Goal: Information Seeking & Learning: Learn about a topic

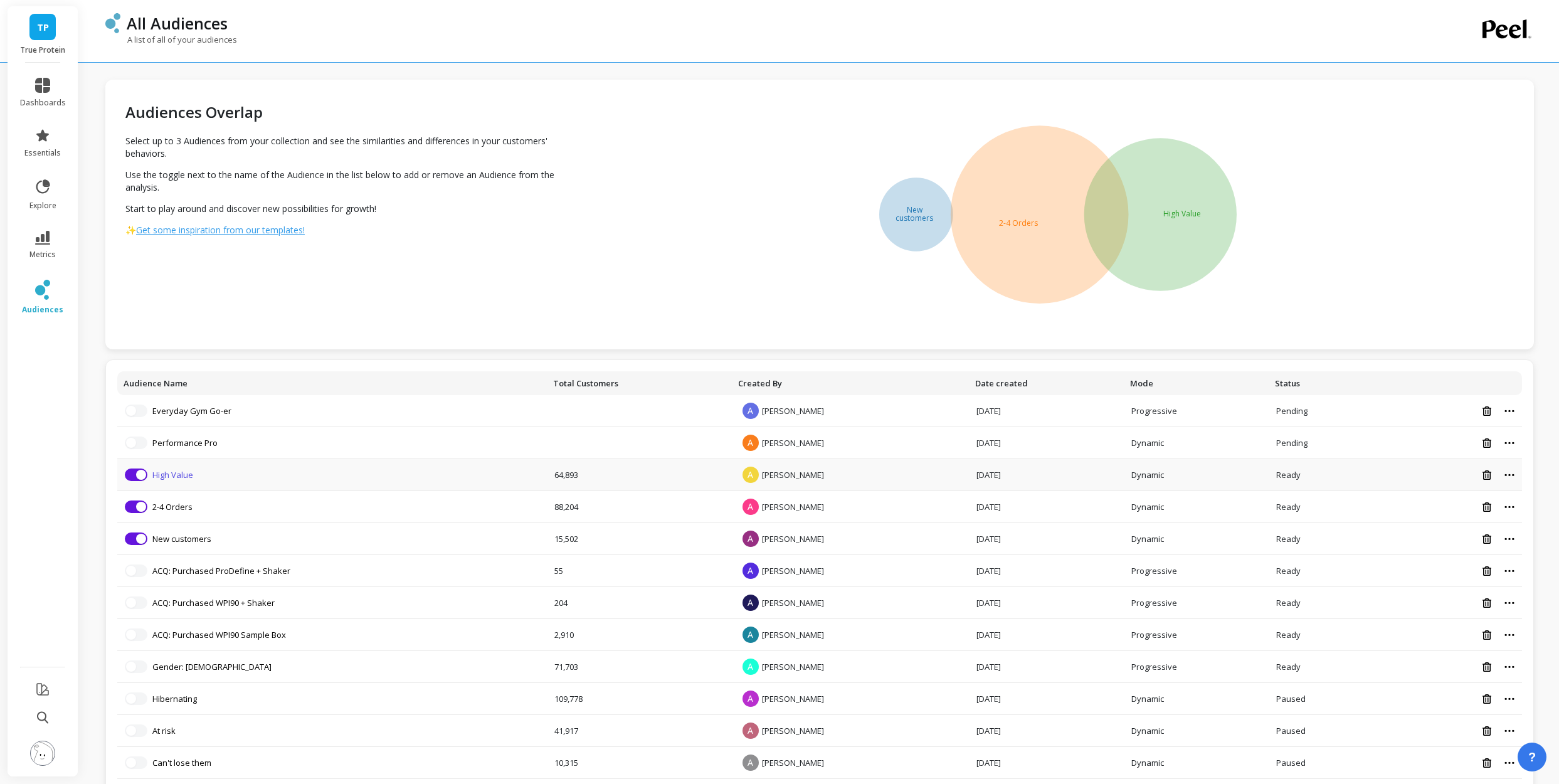
click at [172, 478] on link "High Value" at bounding box center [173, 475] width 40 height 11
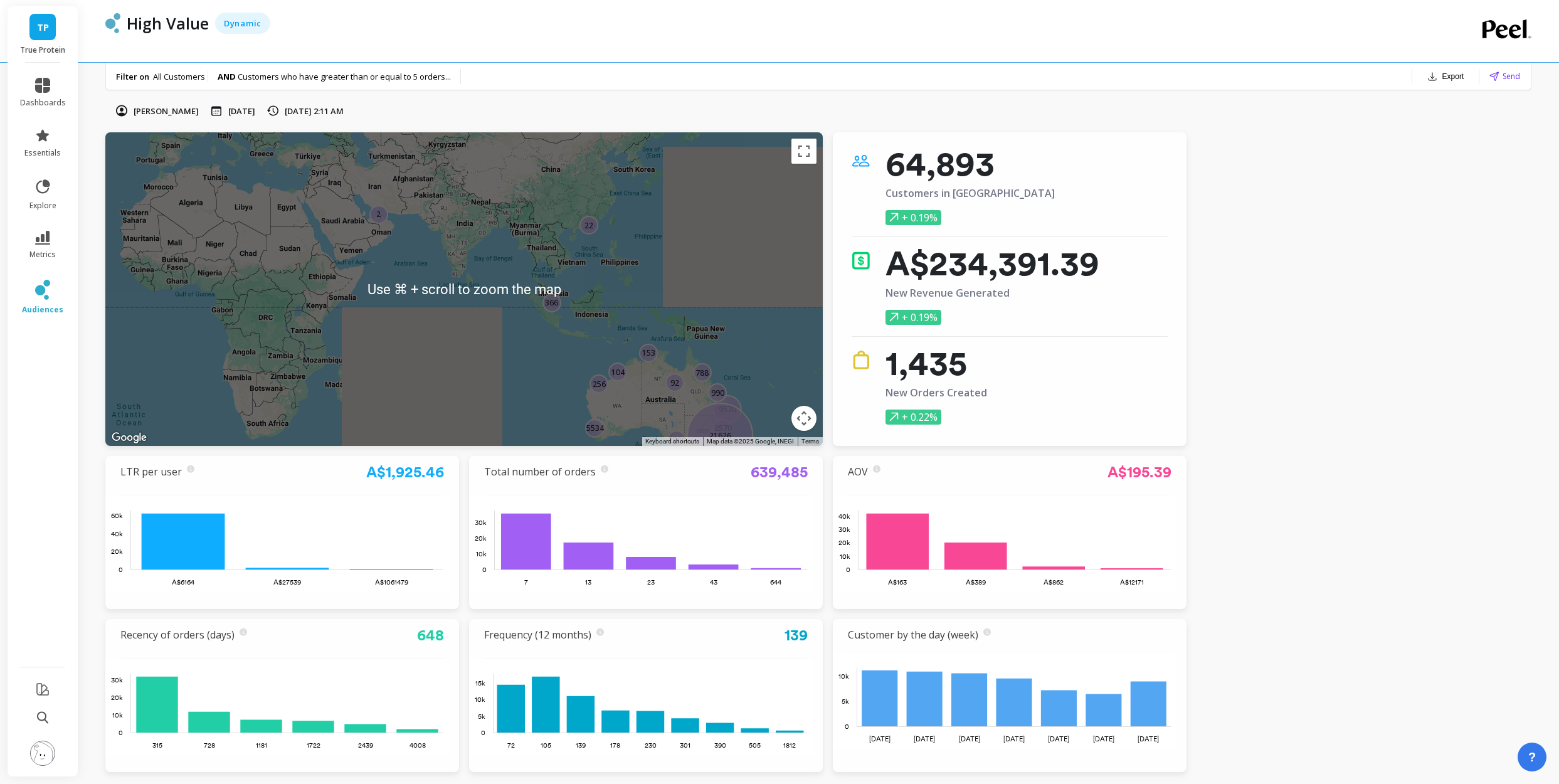
scroll to position [245, 0]
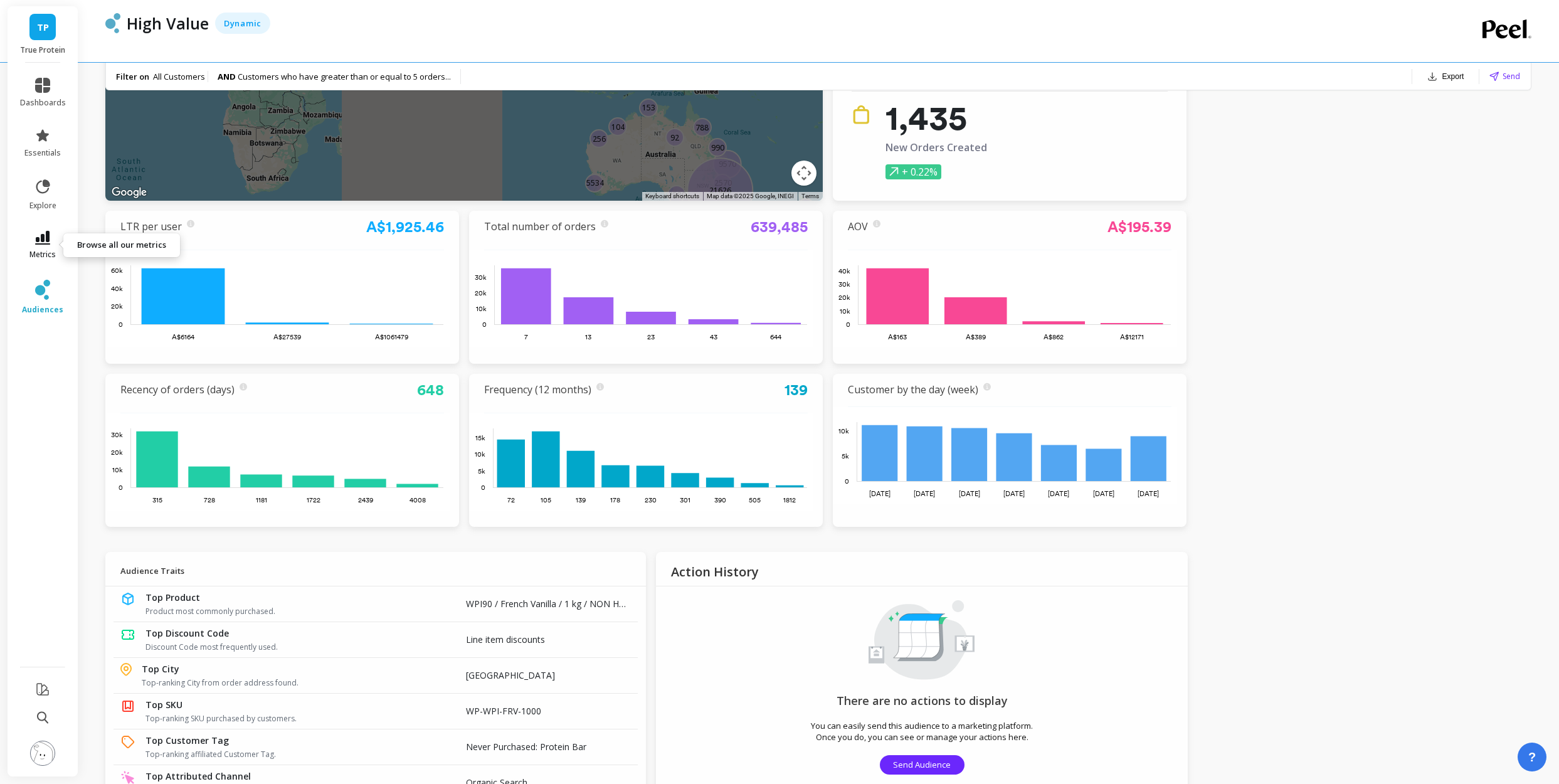
click at [48, 238] on icon at bounding box center [42, 237] width 15 height 14
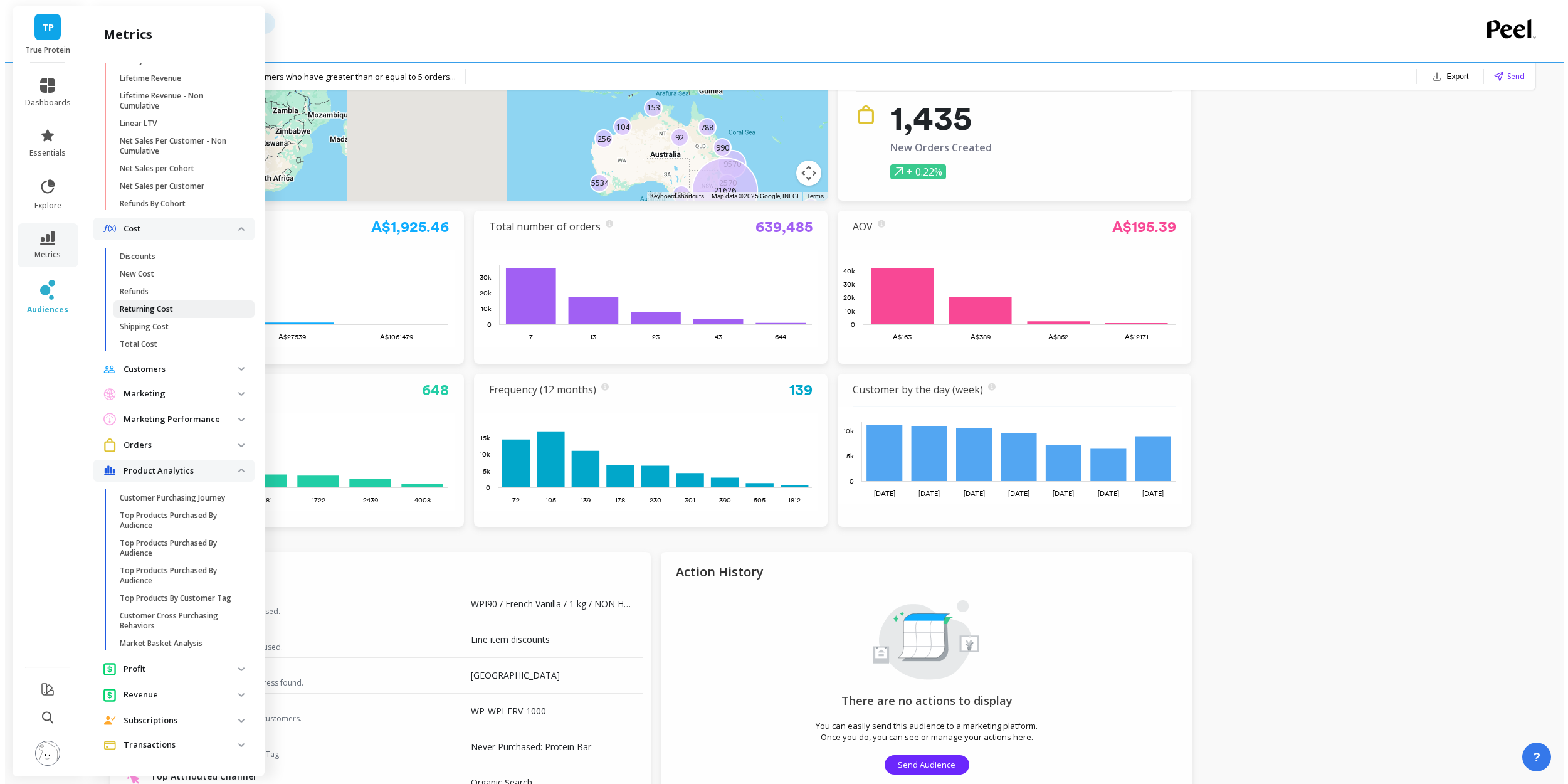
scroll to position [576, 0]
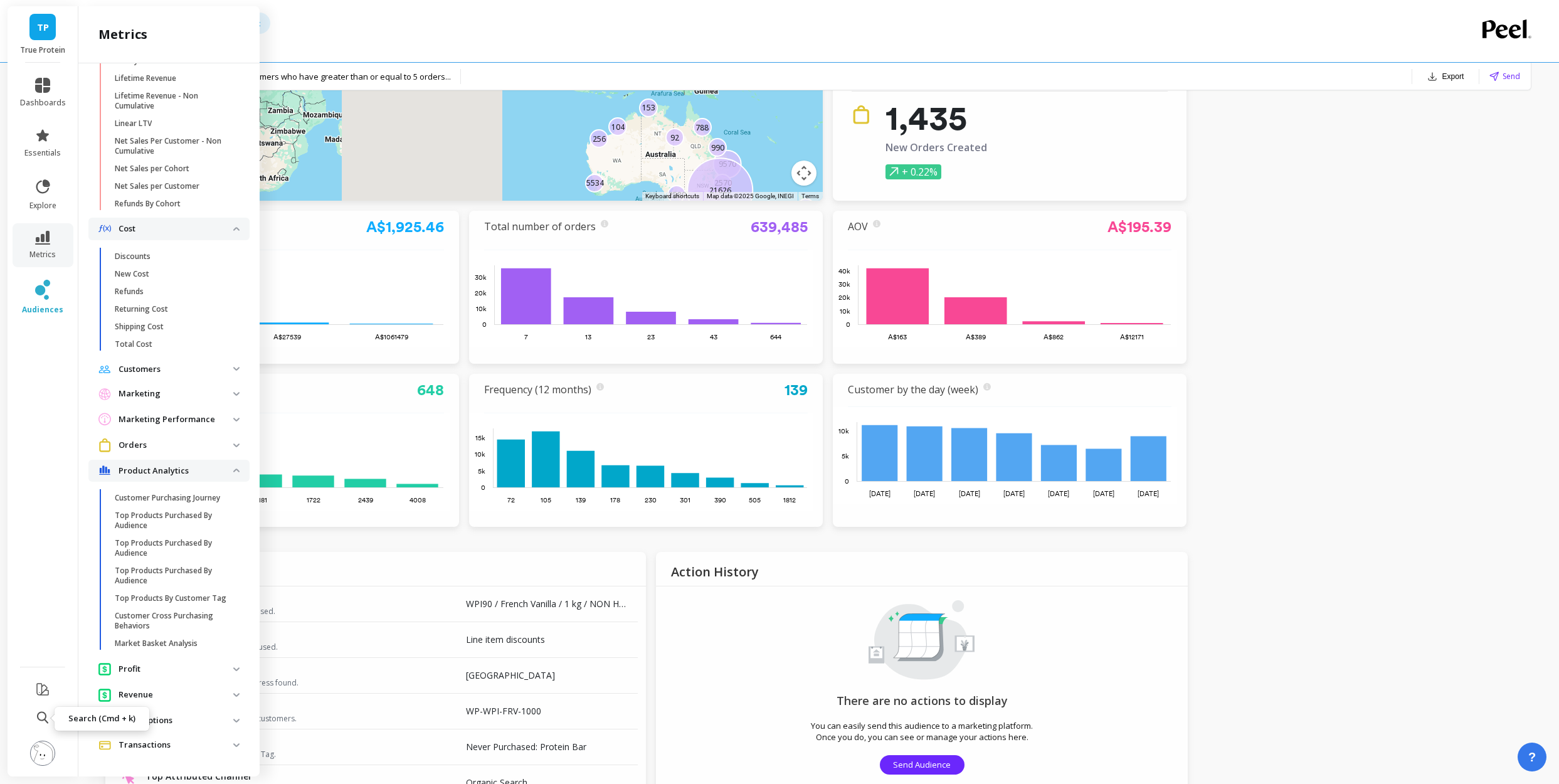
click at [44, 716] on icon at bounding box center [42, 718] width 11 height 13
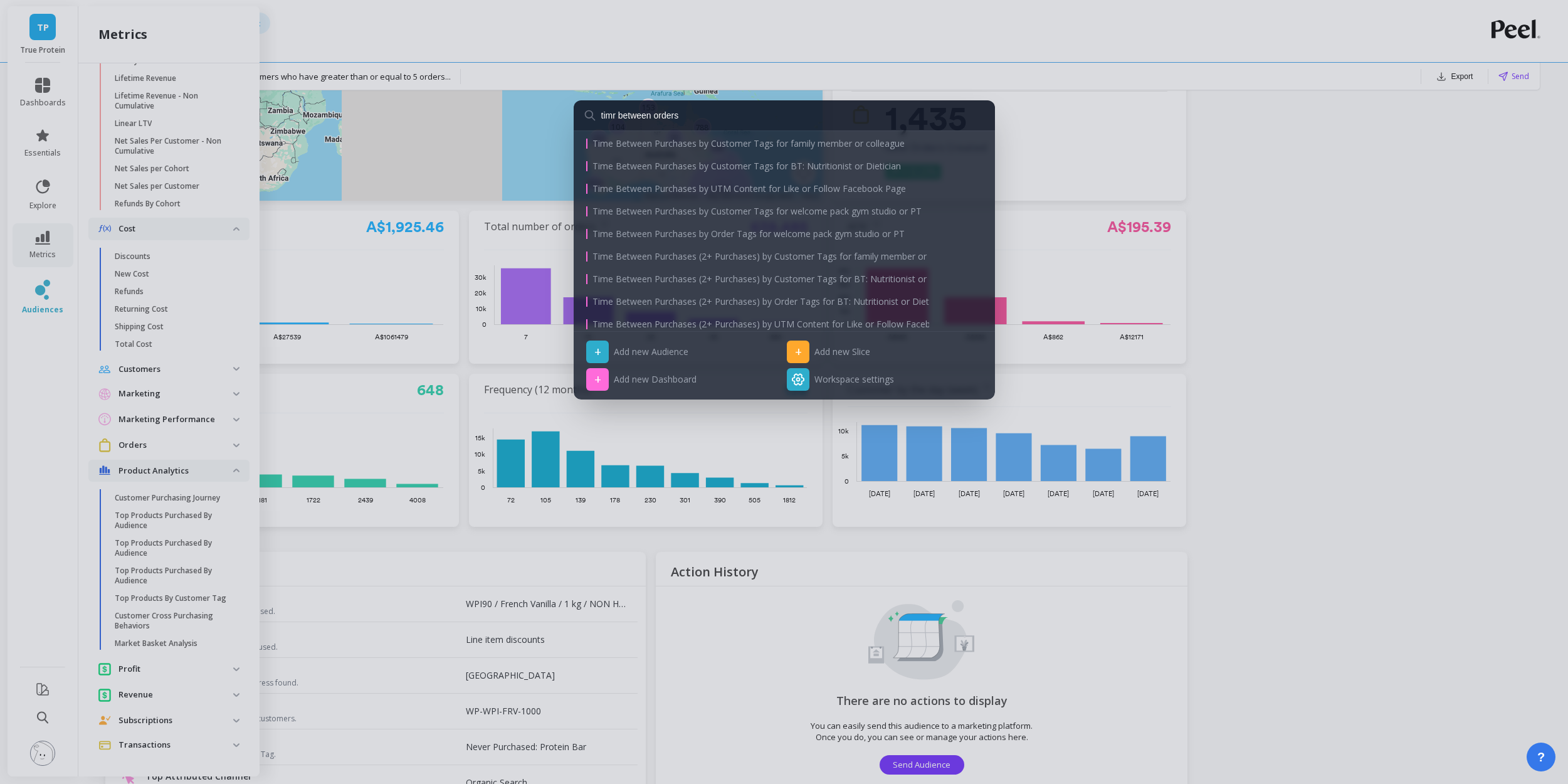
scroll to position [0, 0]
click at [669, 115] on input "timr between orders" at bounding box center [784, 115] width 421 height 30
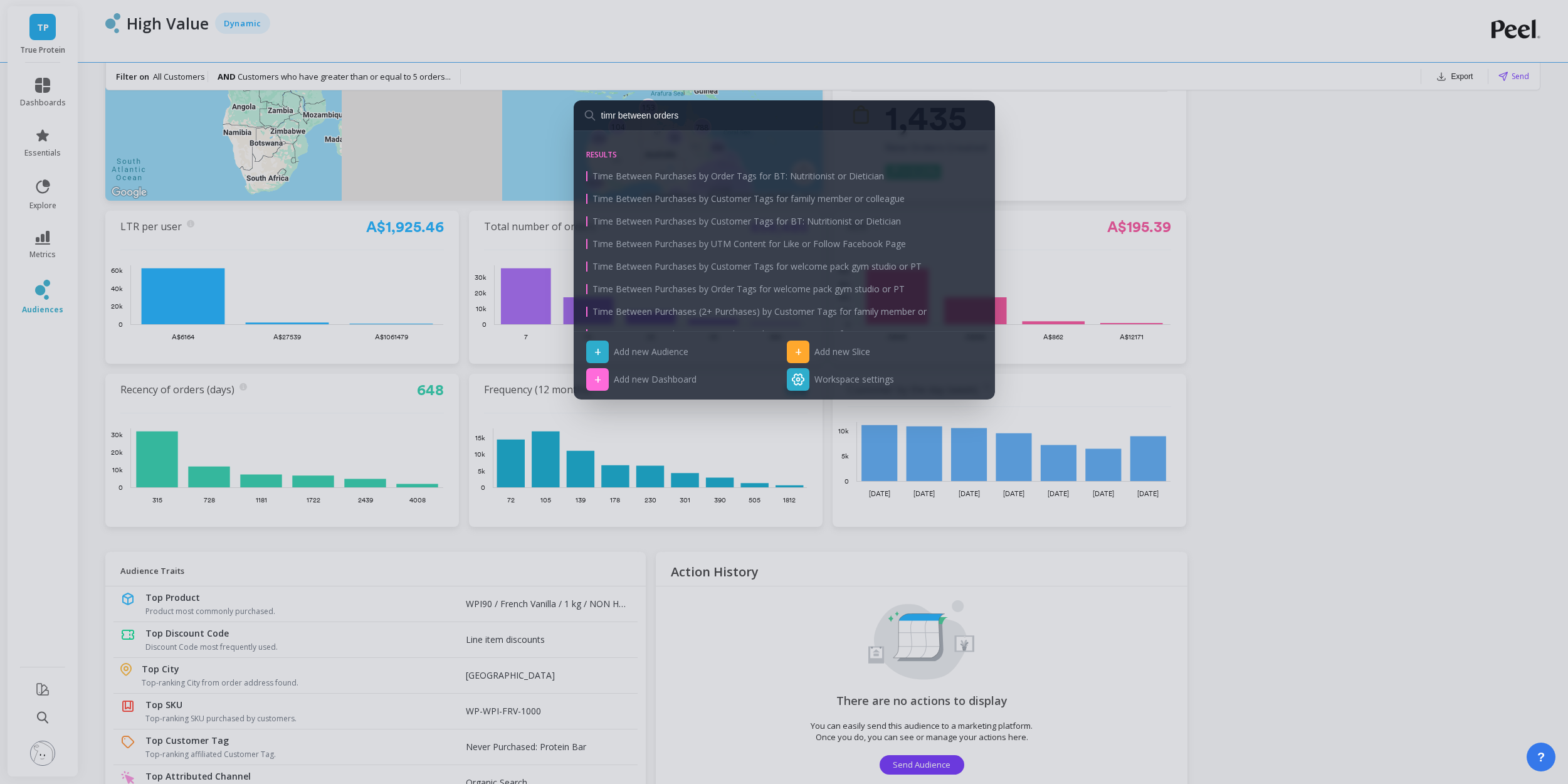
click at [669, 115] on input "timr between orders" at bounding box center [784, 115] width 421 height 30
type input "timr between purchases"
click at [690, 196] on span "Average Days Between Purchases" at bounding box center [662, 199] width 140 height 13
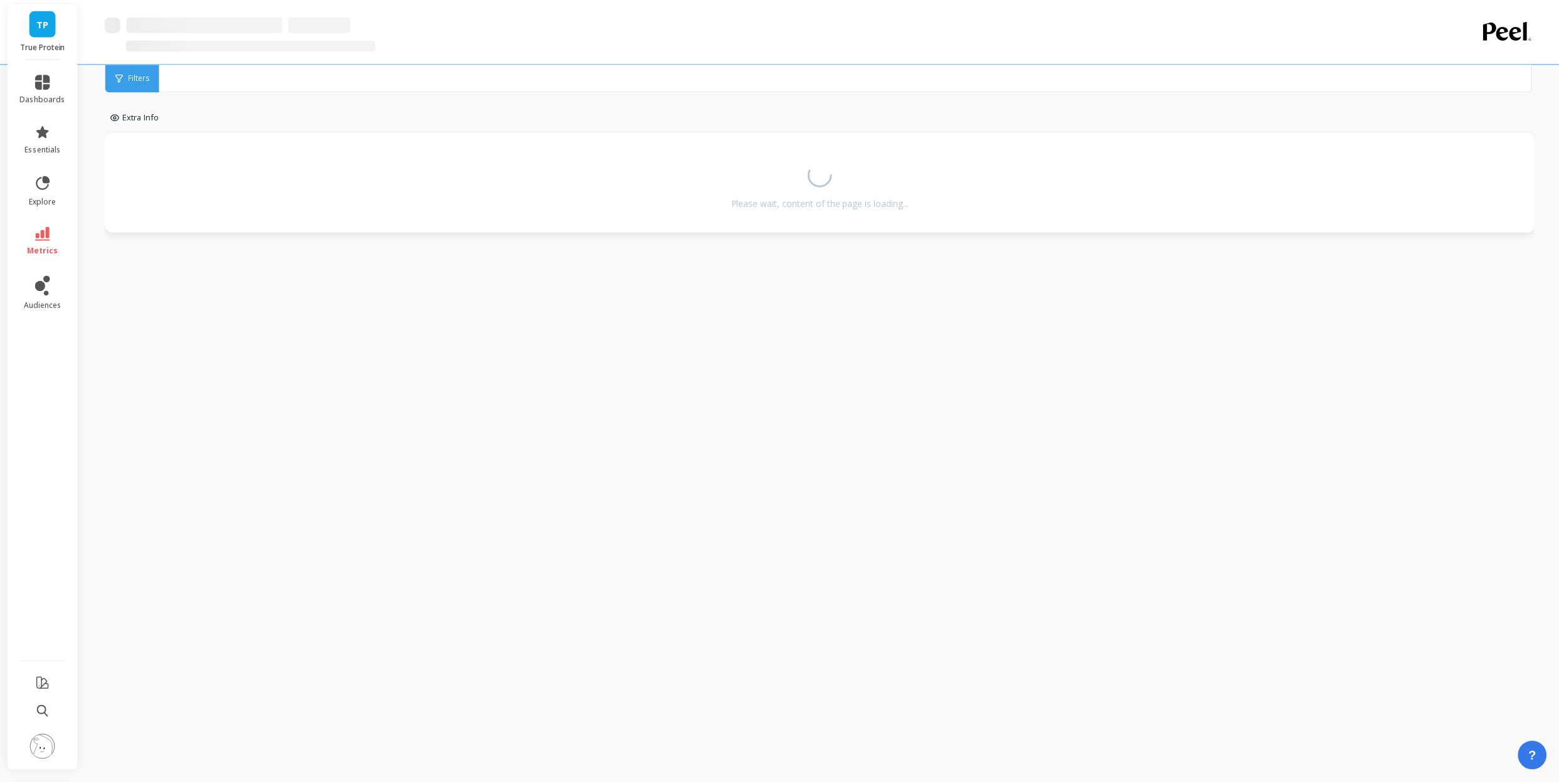
scroll to position [6, 0]
click at [133, 78] on span "Filters" at bounding box center [139, 76] width 21 height 10
click at [48, 237] on icon at bounding box center [42, 232] width 15 height 14
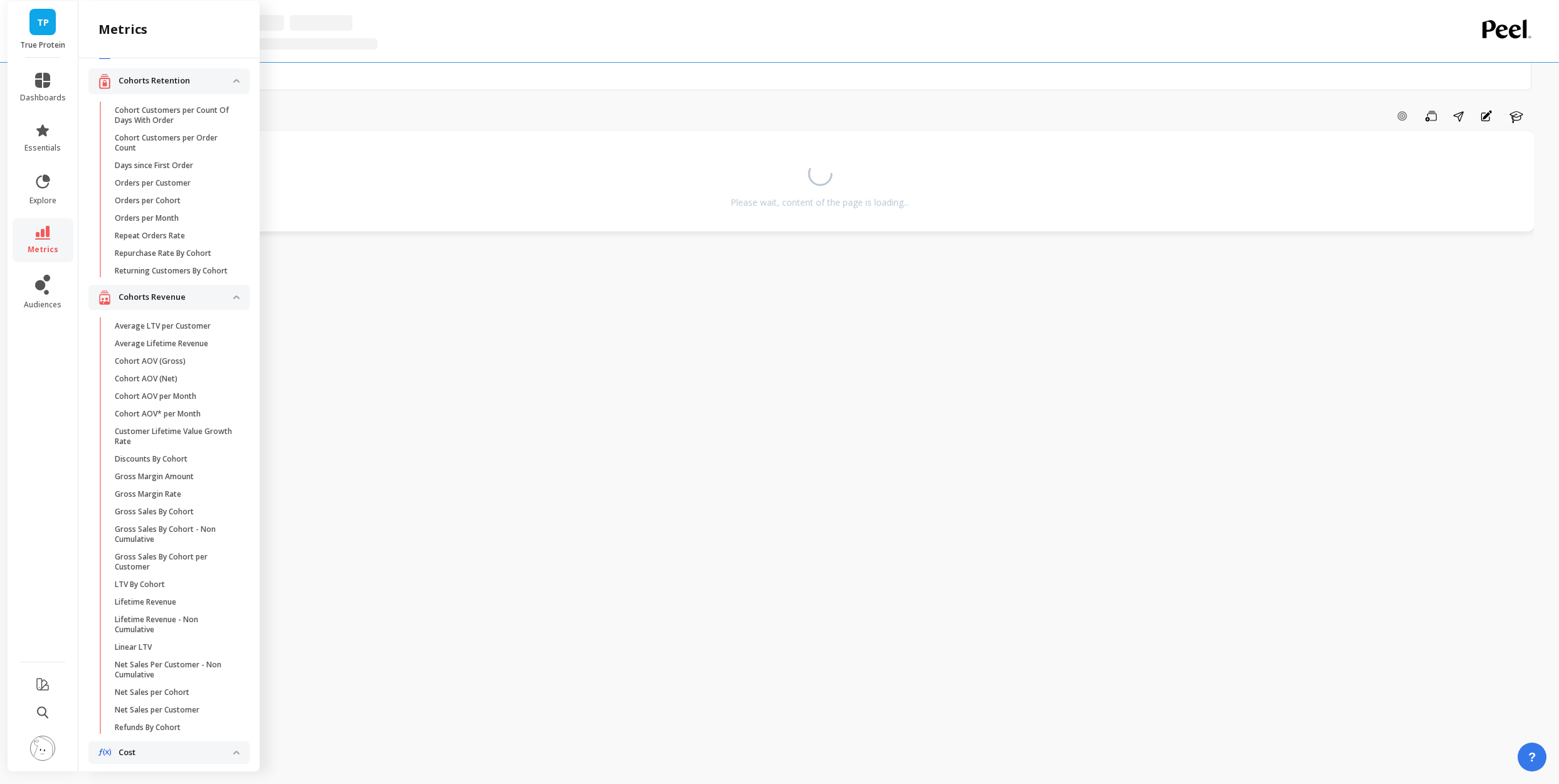
scroll to position [17, 0]
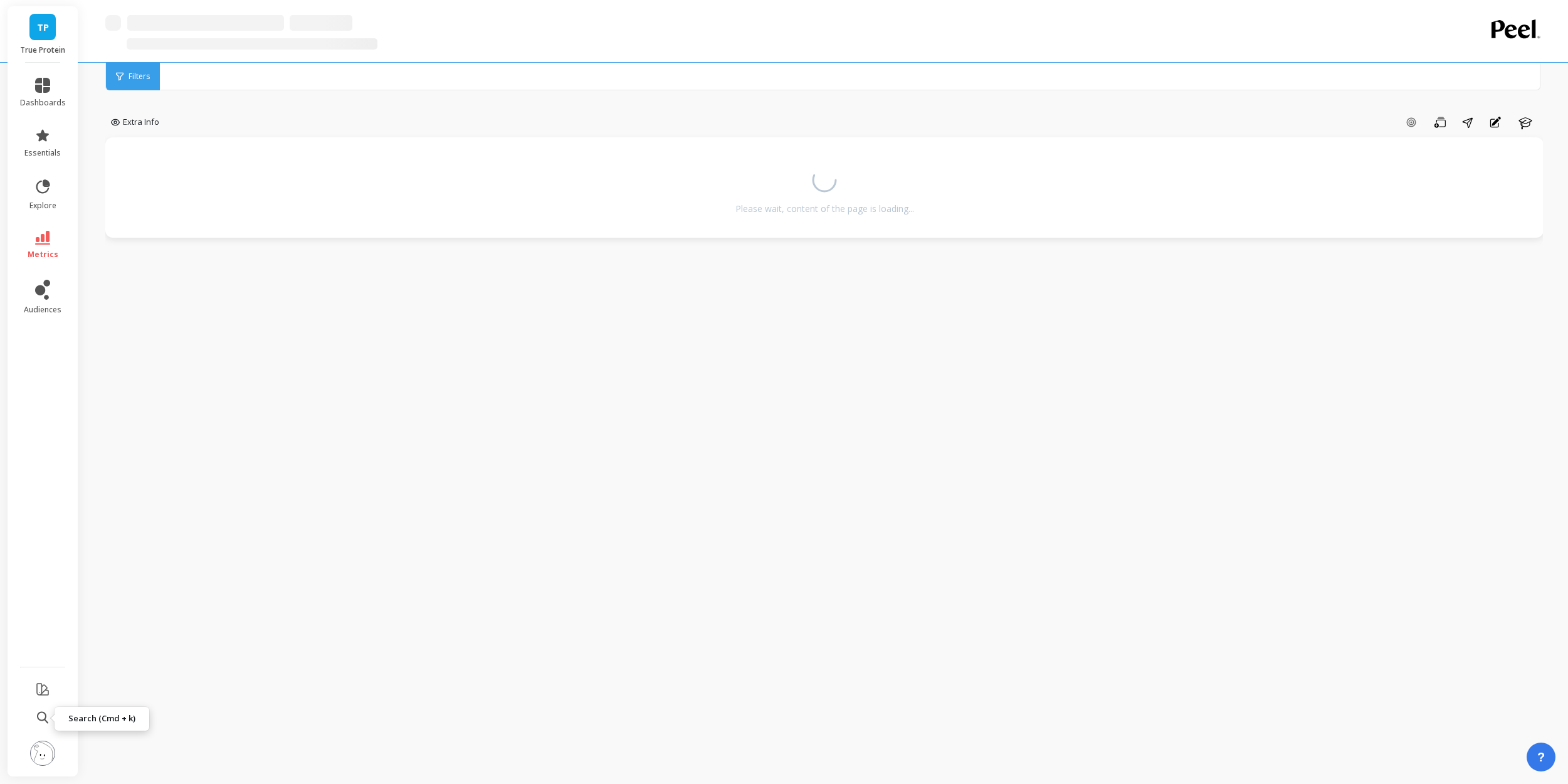
click at [45, 720] on icon at bounding box center [42, 718] width 11 height 12
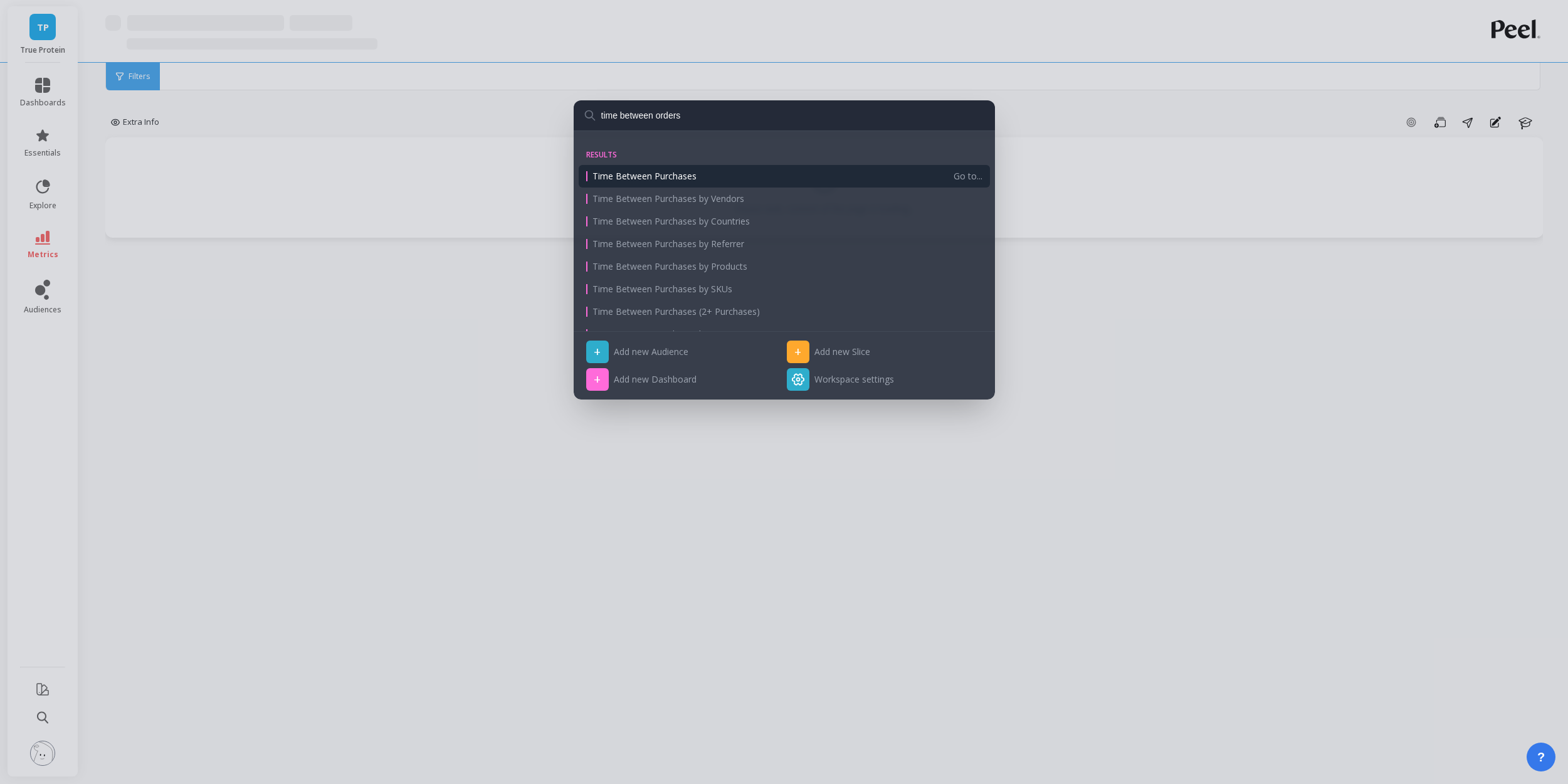
type input "time between orders"
click at [747, 178] on div "Time Between Purchases" at bounding box center [769, 177] width 367 height 13
